Goal: Transaction & Acquisition: Obtain resource

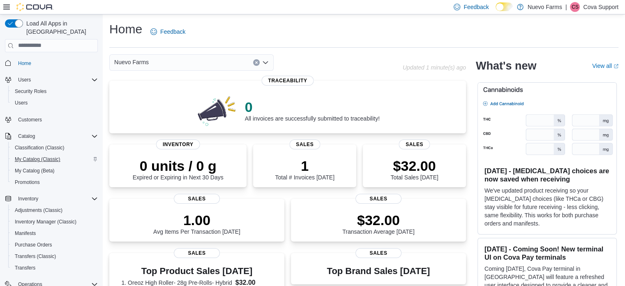
scroll to position [128, 0]
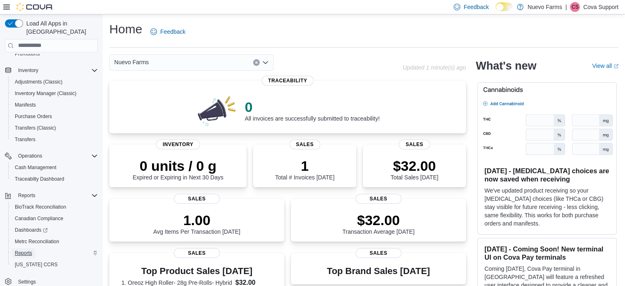
click at [31, 250] on span "Reports" at bounding box center [23, 253] width 17 height 7
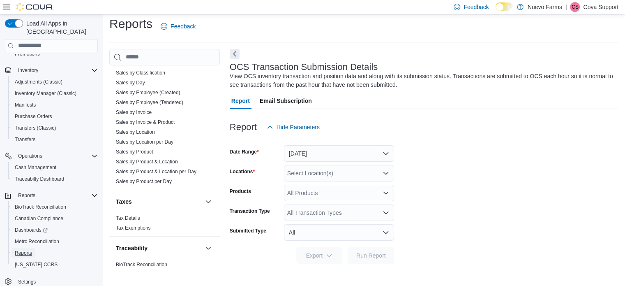
scroll to position [427, 0]
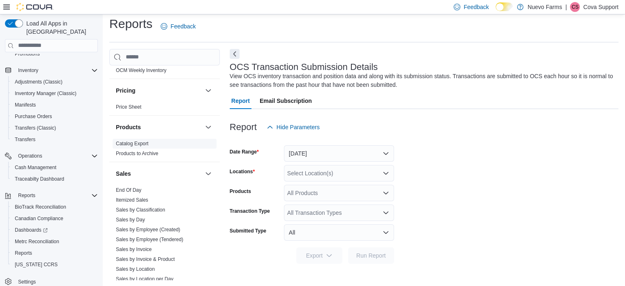
click at [146, 140] on span "Catalog Export" at bounding box center [132, 143] width 32 height 7
click at [146, 141] on link "Catalog Export" at bounding box center [132, 144] width 32 height 6
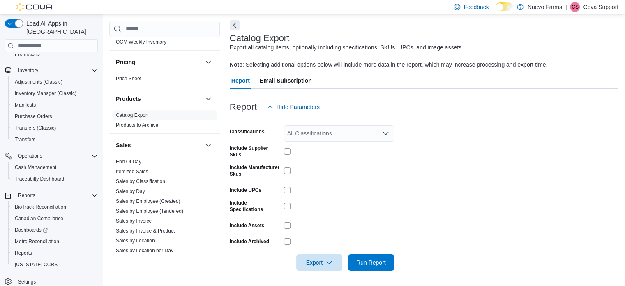
scroll to position [35, 0]
click at [352, 131] on div "All Classifications" at bounding box center [339, 132] width 110 height 16
click at [410, 134] on form "Classifications All Classifications Include Supplier Skus Include Manufacturer …" at bounding box center [424, 191] width 389 height 155
click at [373, 259] on span "Run Report" at bounding box center [372, 261] width 30 height 8
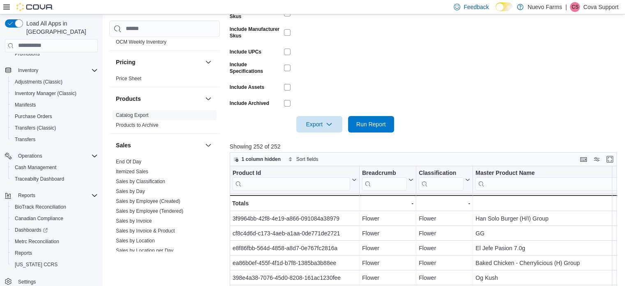
click at [330, 132] on div at bounding box center [425, 137] width 391 height 10
click at [330, 126] on icon "button" at bounding box center [329, 123] width 7 height 7
click at [330, 139] on span "Export to Excel" at bounding box center [320, 140] width 37 height 7
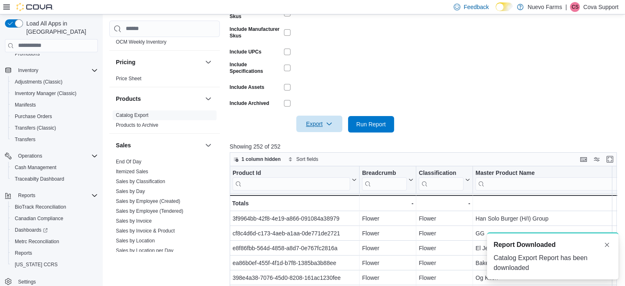
scroll to position [0, 0]
